Goal: Navigation & Orientation: Find specific page/section

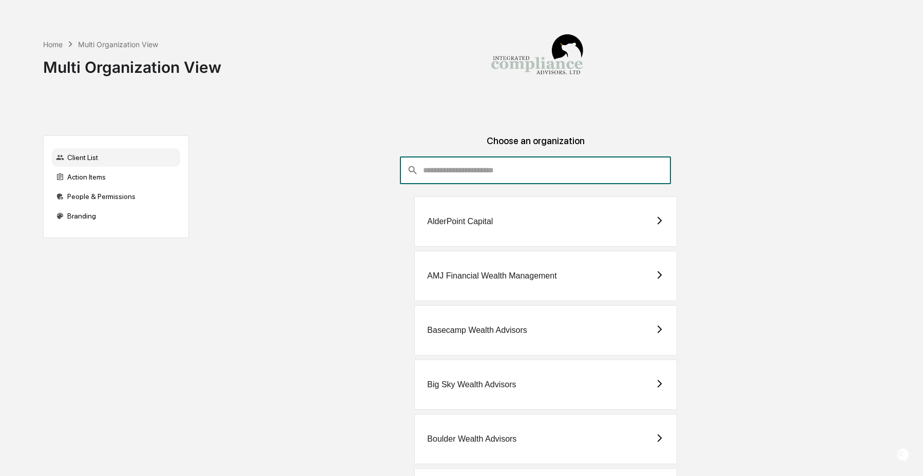
click at [475, 163] on input "consultant-dashboard__filter-organizations-search-bar" at bounding box center [547, 171] width 248 height 28
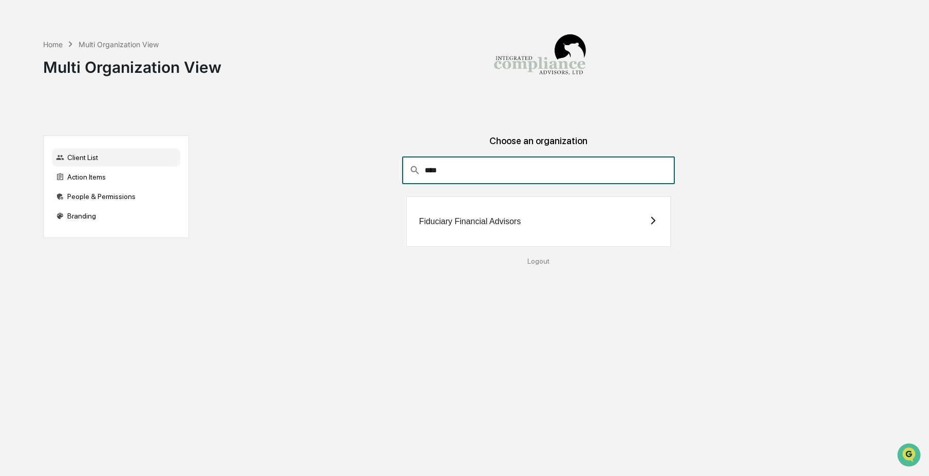
type input "****"
click at [440, 217] on div "Fiduciary Financial Advisors" at bounding box center [538, 222] width 264 height 50
